Goal: Task Accomplishment & Management: Complete application form

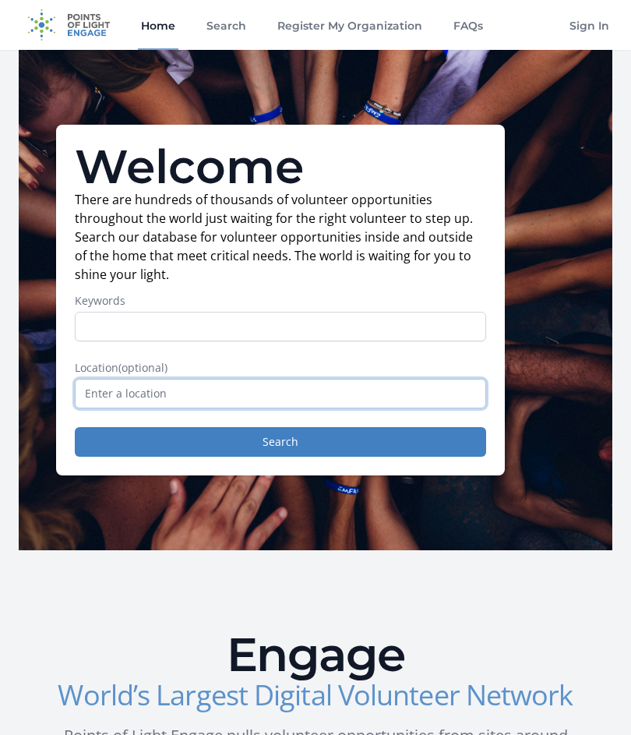
click at [147, 388] on input "text" at bounding box center [281, 394] width 412 height 30
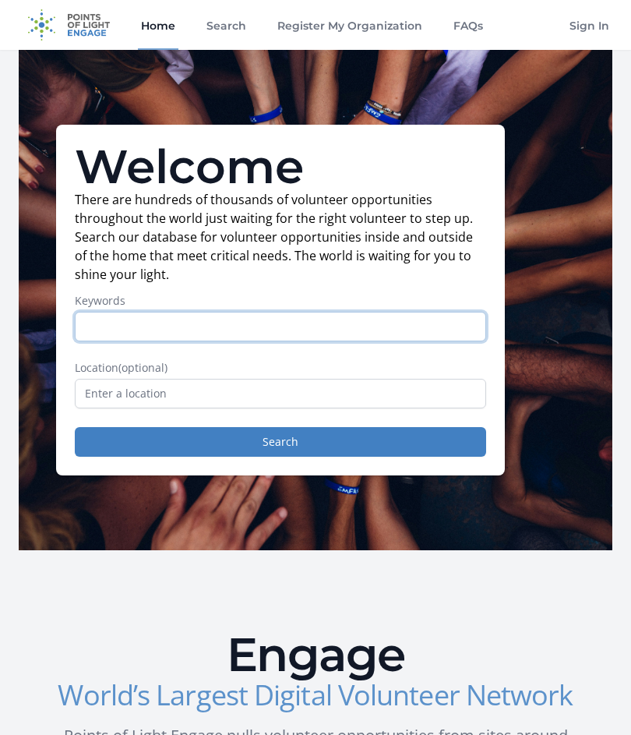
click at [134, 324] on input "Keywords" at bounding box center [281, 327] width 412 height 30
type input "Quilt"
click at [281, 442] on button "Search" at bounding box center [281, 442] width 412 height 30
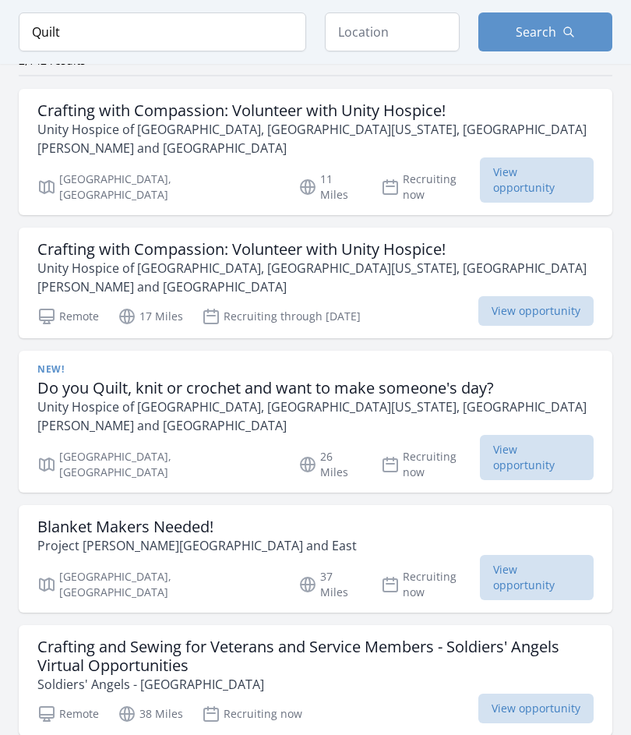
scroll to position [148, 0]
click at [538, 555] on span "View opportunity" at bounding box center [537, 577] width 114 height 45
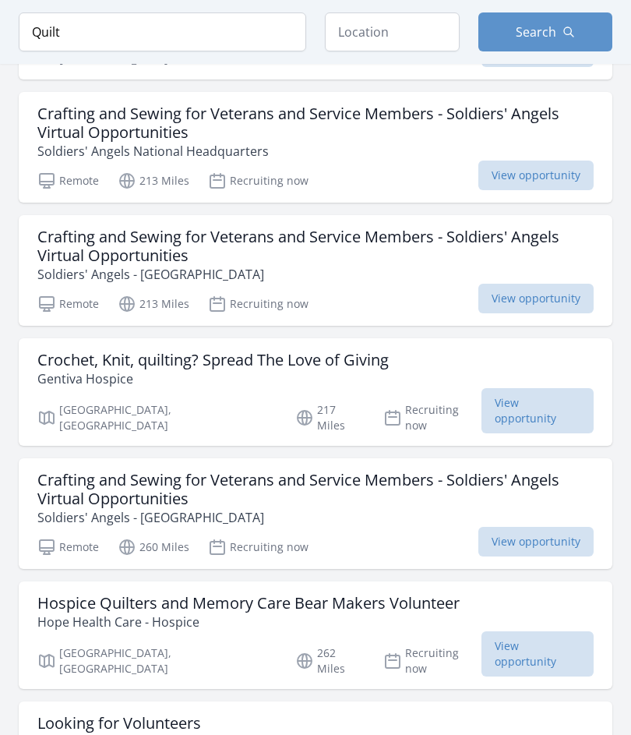
scroll to position [1152, 0]
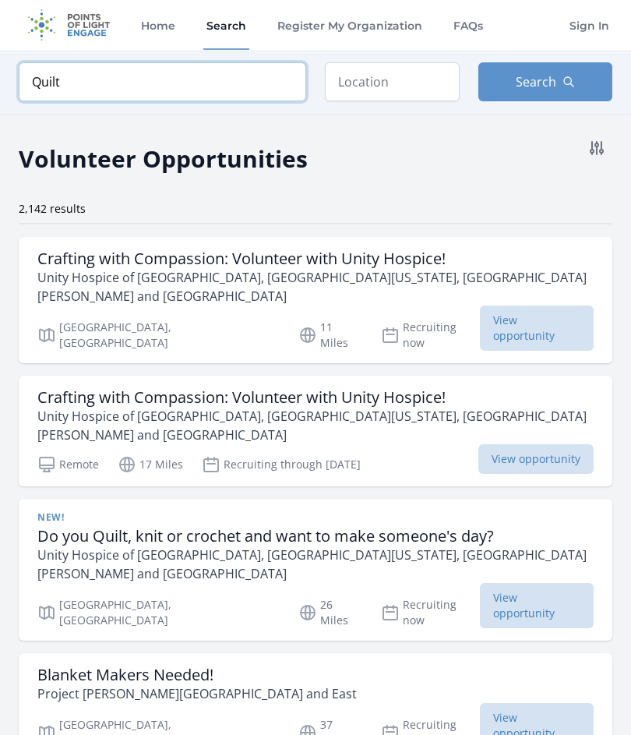
click at [81, 92] on input "Quilt" at bounding box center [163, 81] width 288 height 39
type input "Q"
click button "submit" at bounding box center [0, 0] width 0 height 0
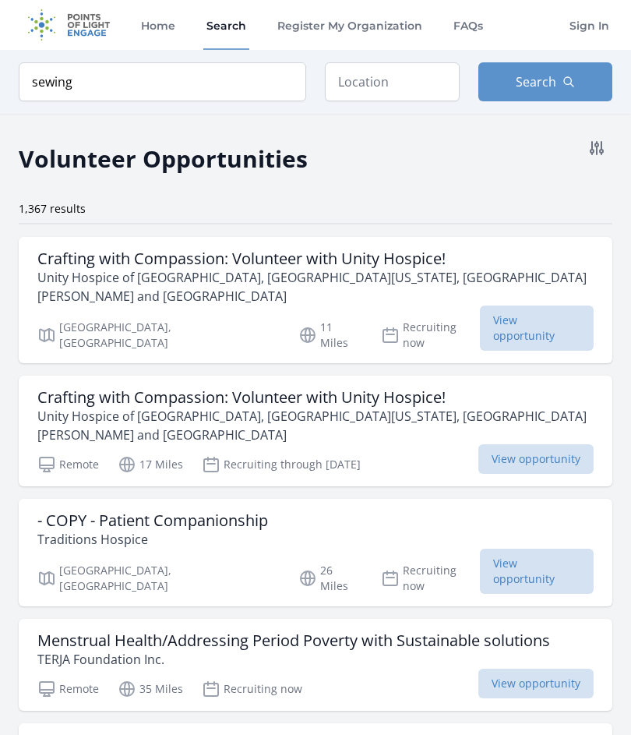
click at [540, 87] on span "Search" at bounding box center [536, 82] width 41 height 19
click at [550, 78] on span "Search" at bounding box center [536, 82] width 41 height 19
click at [180, 89] on input "sewing" at bounding box center [163, 81] width 288 height 39
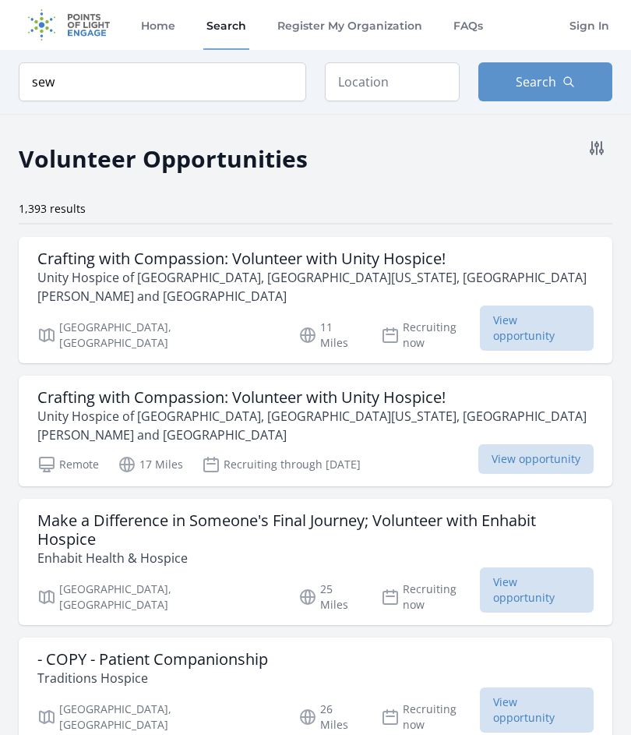
click at [550, 92] on button "Search" at bounding box center [546, 81] width 135 height 39
click at [88, 32] on img at bounding box center [69, 25] width 101 height 50
type input "sewi"
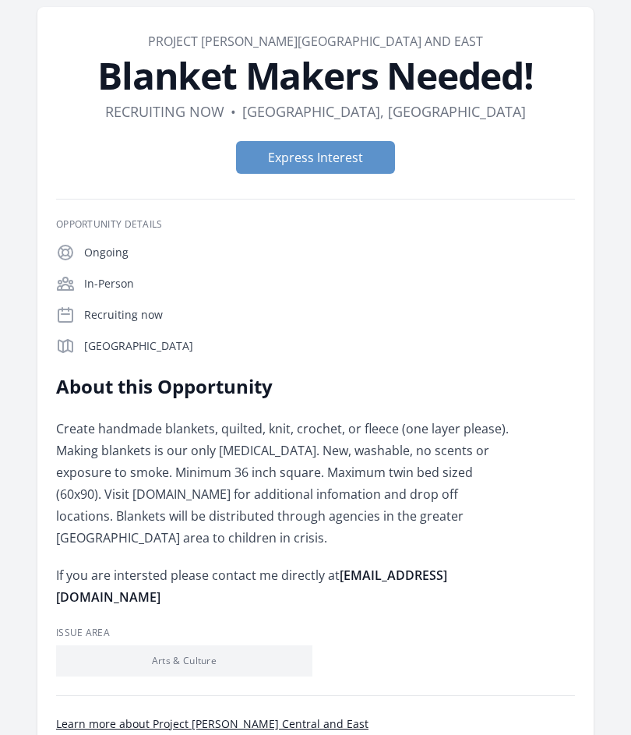
scroll to position [61, 0]
click at [336, 161] on button "Express Interest" at bounding box center [315, 158] width 159 height 33
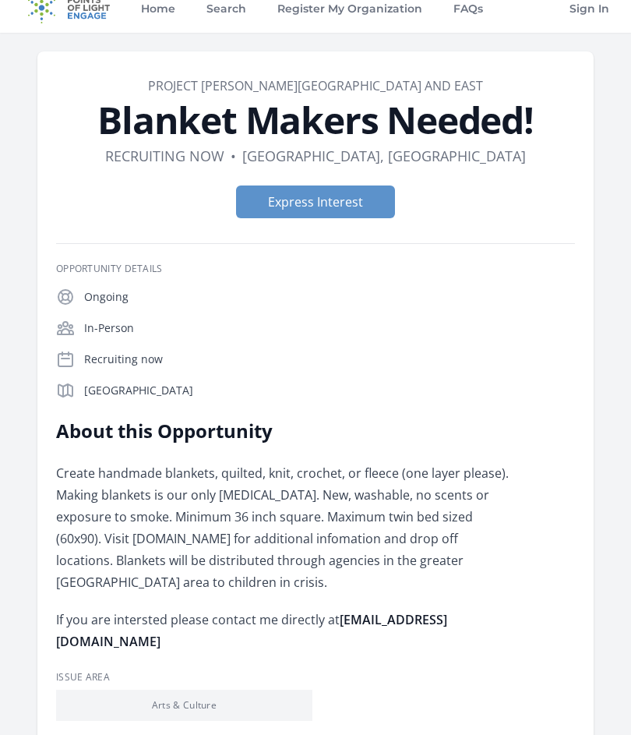
scroll to position [0, 0]
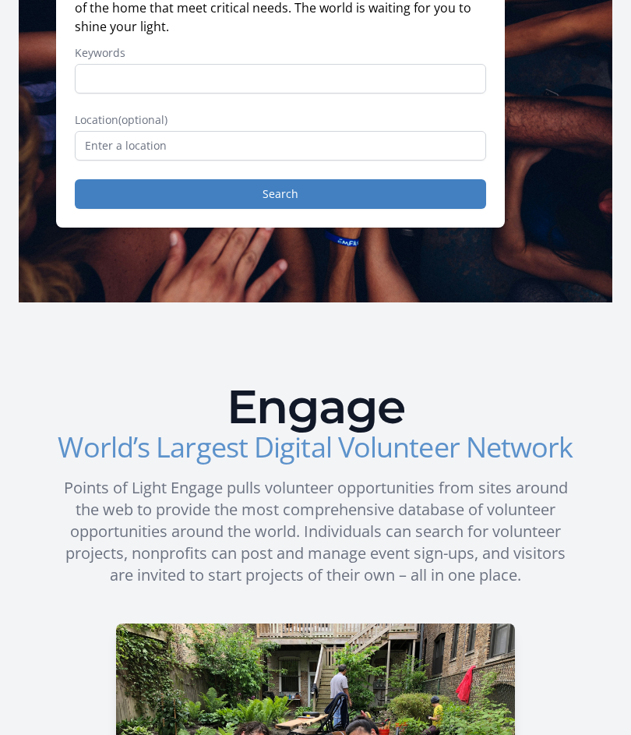
scroll to position [168, 0]
